Goal: Task Accomplishment & Management: Use online tool/utility

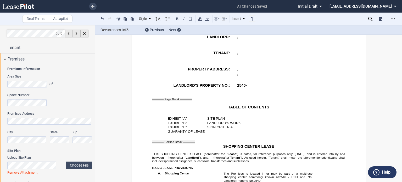
click at [78, 41] on div "0 of 0" at bounding box center [47, 33] width 95 height 17
click at [75, 46] on div "Tenant" at bounding box center [51, 47] width 87 height 6
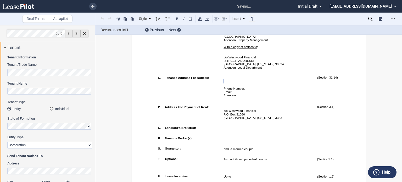
scroll to position [451, 0]
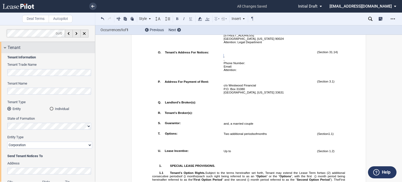
click at [93, 50] on div "Tenant" at bounding box center [51, 47] width 87 height 6
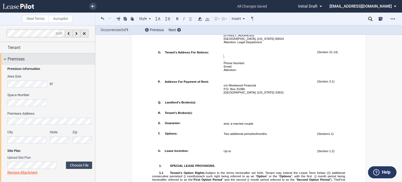
drag, startPoint x: 93, startPoint y: 50, endPoint x: 89, endPoint y: 56, distance: 7.2
click at [93, 51] on div "Tenant" at bounding box center [47, 47] width 95 height 11
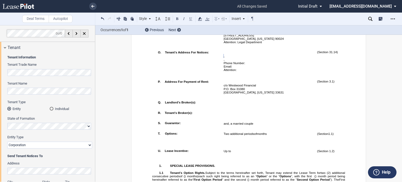
drag, startPoint x: 95, startPoint y: 51, endPoint x: 95, endPoint y: 54, distance: 2.9
click at [95, 54] on div at bounding box center [47, 103] width 95 height 156
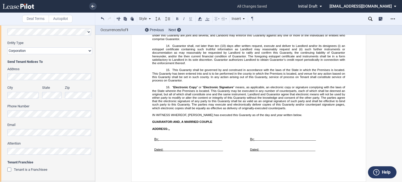
scroll to position [8645, 0]
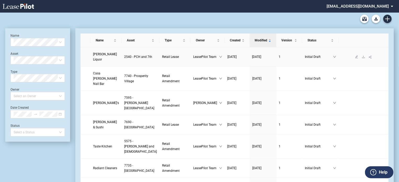
click at [99, 56] on span "[PERSON_NAME] Liquor" at bounding box center [105, 56] width 24 height 9
